Goal: Find specific page/section: Find specific page/section

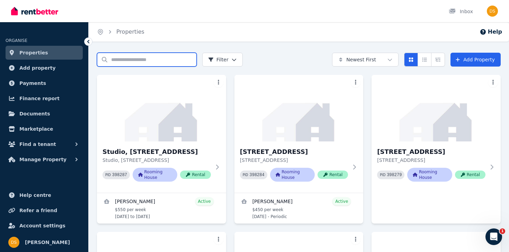
click at [144, 57] on input "Search properties" at bounding box center [147, 60] width 100 height 14
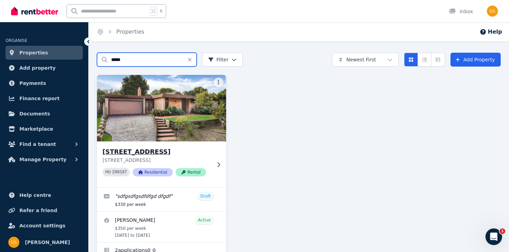
type input "*****"
click at [148, 149] on h3 "[STREET_ADDRESS]" at bounding box center [157, 152] width 108 height 10
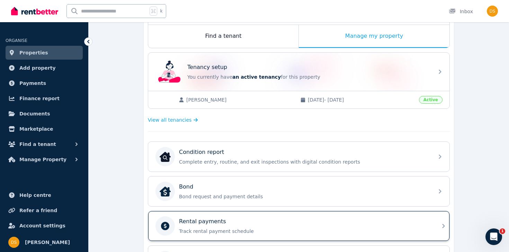
scroll to position [106, 0]
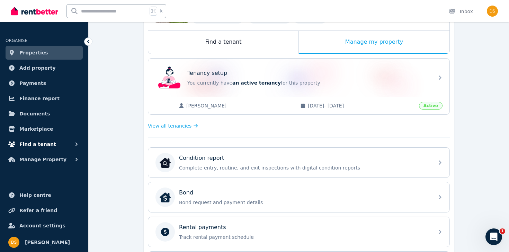
click at [50, 145] on button "Find a tenant" at bounding box center [44, 144] width 77 height 14
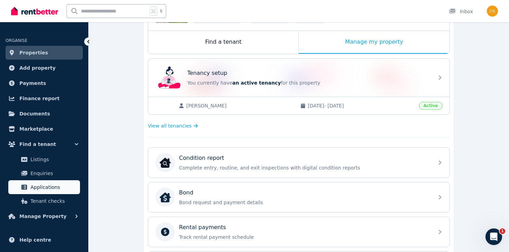
click at [46, 183] on span "Applications" at bounding box center [53, 187] width 47 height 8
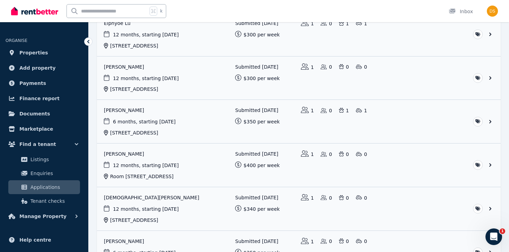
scroll to position [318, 0]
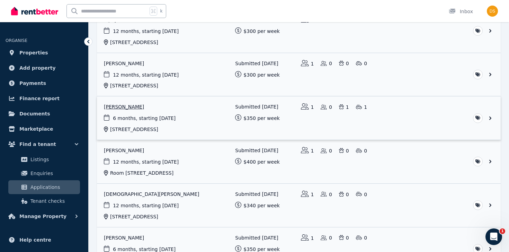
click at [123, 106] on link "View application: Neridah McRae" at bounding box center [299, 117] width 404 height 43
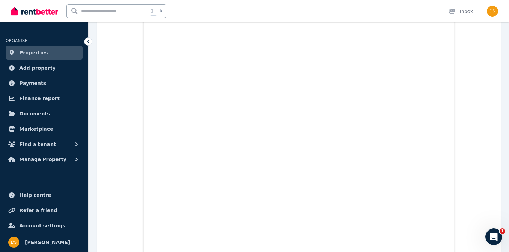
scroll to position [2114, 0]
